Goal: Task Accomplishment & Management: Manage account settings

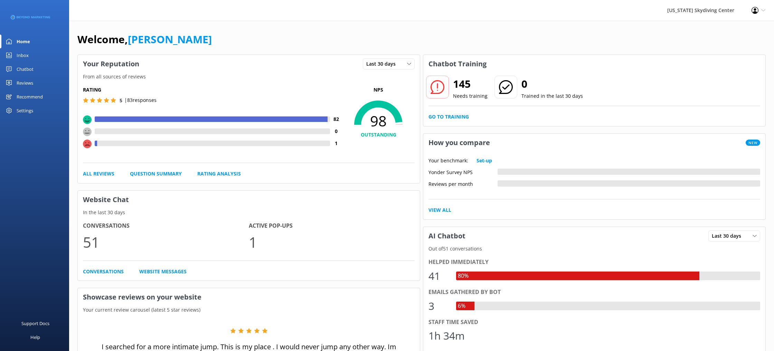
click at [117, 145] on div at bounding box center [213, 144] width 233 height 6
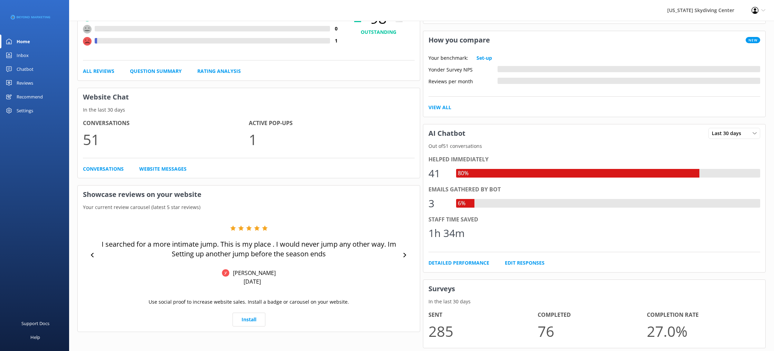
scroll to position [121, 0]
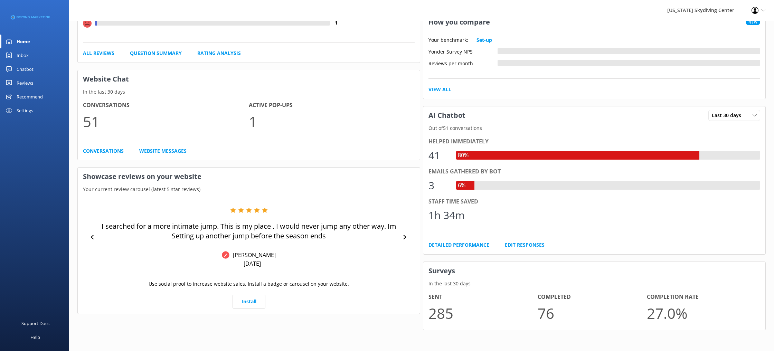
click at [492, 184] on div at bounding box center [618, 185] width 286 height 9
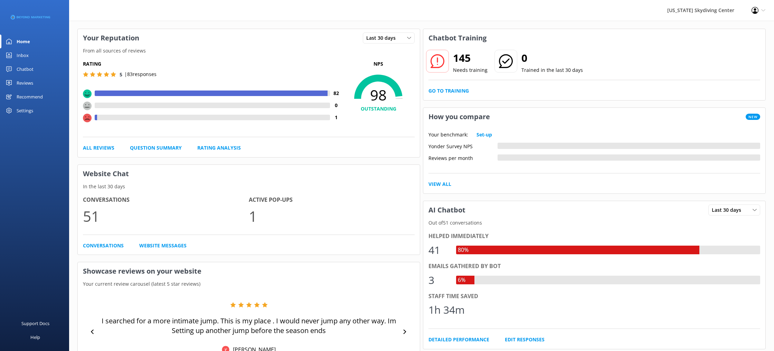
scroll to position [0, 0]
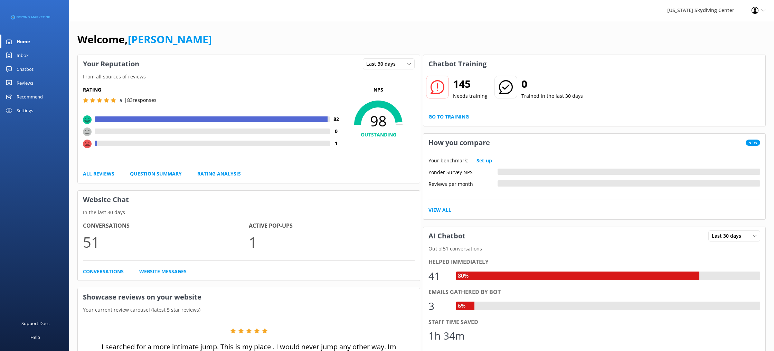
click at [17, 83] on div "Reviews" at bounding box center [25, 83] width 17 height 14
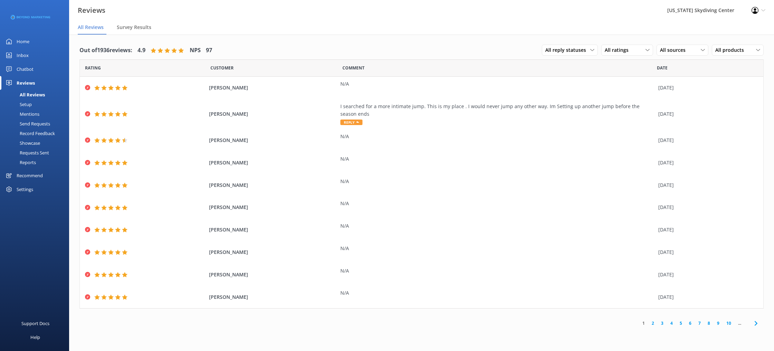
click at [653, 326] on link "2" at bounding box center [652, 323] width 9 height 7
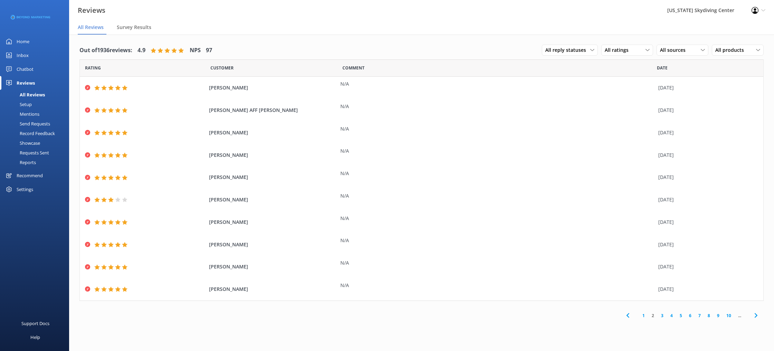
click at [753, 319] on icon at bounding box center [756, 315] width 8 height 8
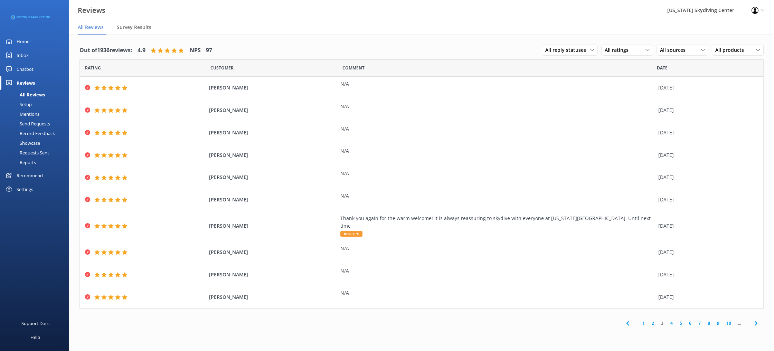
click at [753, 319] on icon at bounding box center [756, 323] width 8 height 8
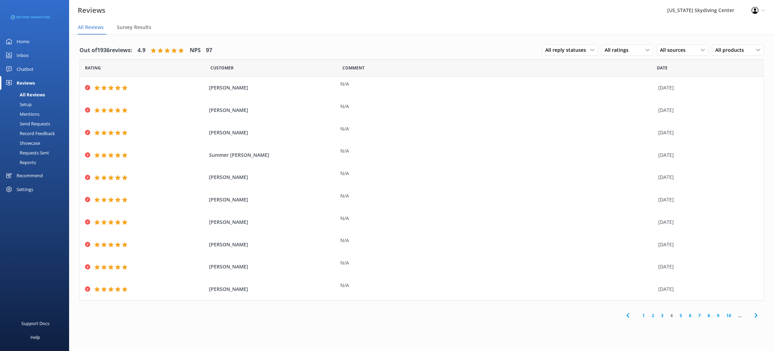
click at [753, 319] on icon at bounding box center [756, 315] width 8 height 8
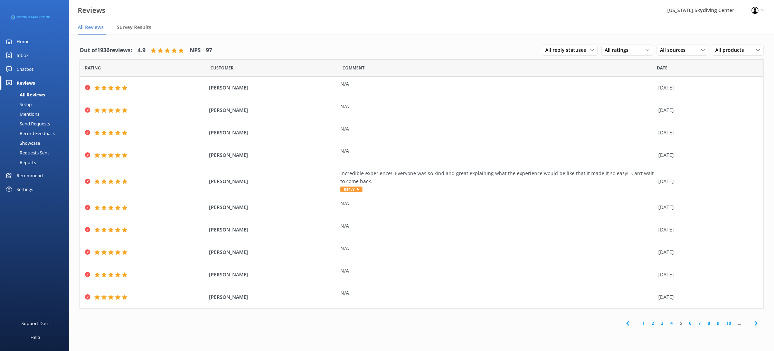
click at [753, 319] on span at bounding box center [756, 324] width 16 height 16
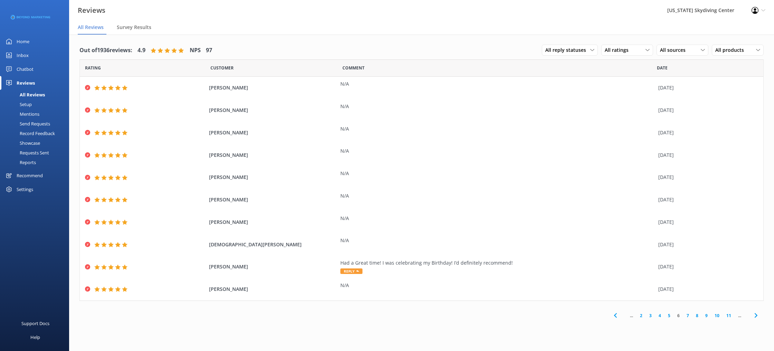
click at [753, 319] on icon at bounding box center [756, 315] width 8 height 8
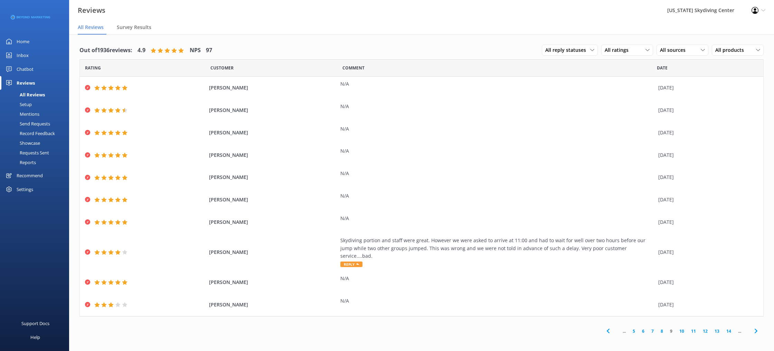
click at [753, 324] on span at bounding box center [756, 332] width 16 height 16
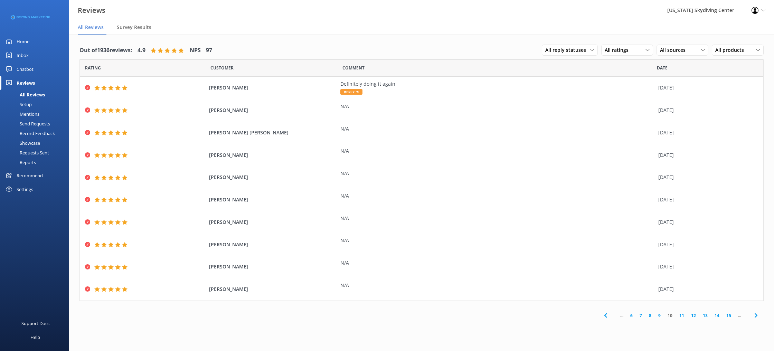
click at [607, 313] on icon at bounding box center [606, 315] width 8 height 8
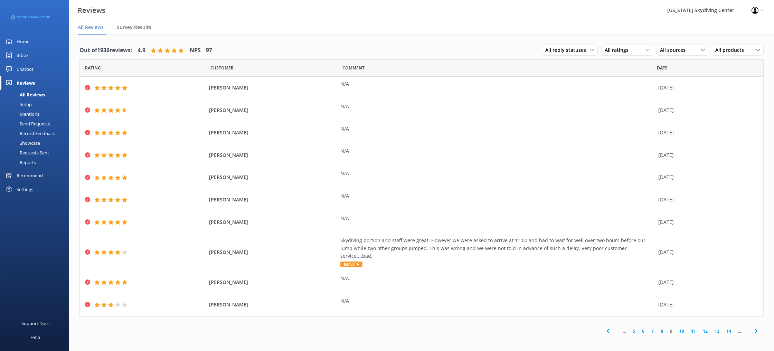
click at [757, 327] on icon at bounding box center [756, 331] width 8 height 8
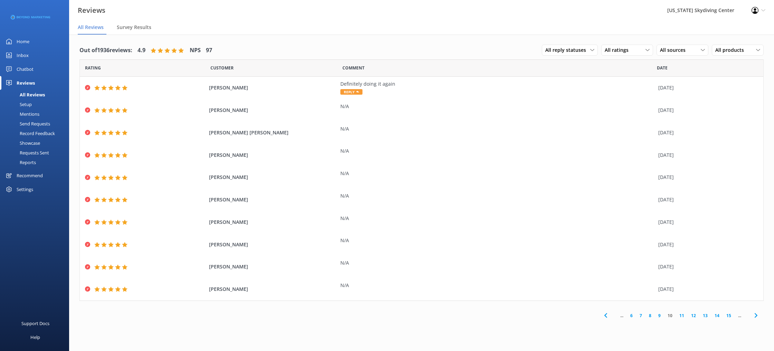
click at [757, 324] on div "Out of 1936 reviews: 4.9 NPS 97 All reply statuses All reply statuses Needs a r…" at bounding box center [421, 183] width 705 height 296
click at [756, 315] on icon at bounding box center [756, 315] width 8 height 8
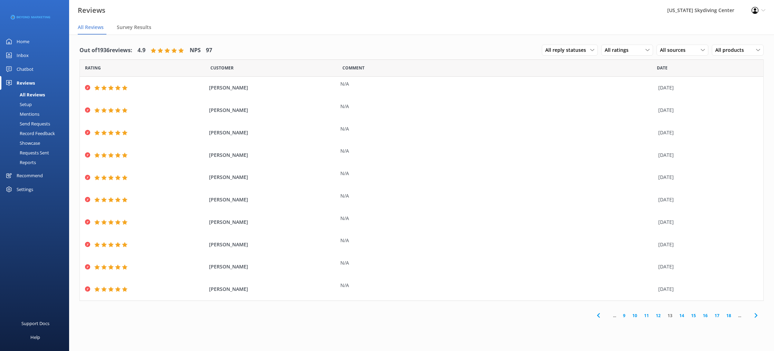
click at [756, 315] on icon at bounding box center [756, 315] width 8 height 8
click at [595, 318] on icon at bounding box center [596, 315] width 8 height 8
click at [25, 46] on div "Home" at bounding box center [23, 42] width 13 height 14
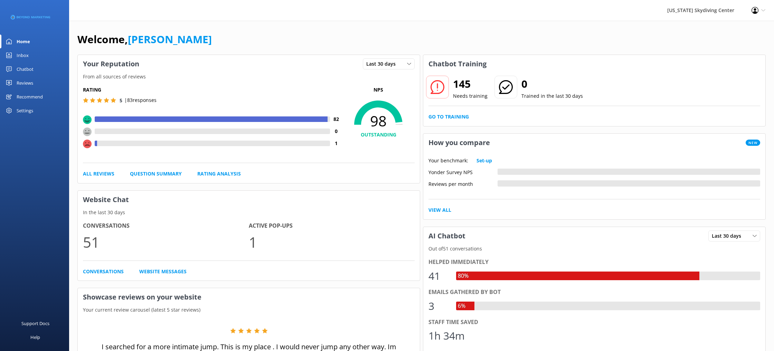
click at [55, 80] on link "Reviews" at bounding box center [34, 83] width 69 height 14
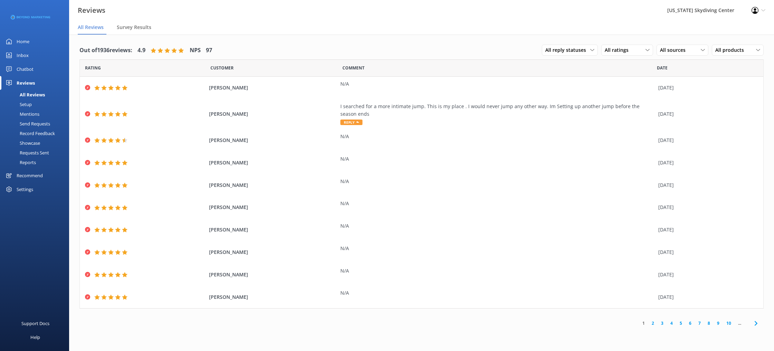
click at [25, 120] on div "Send Requests" at bounding box center [27, 124] width 46 height 10
